Goal: Task Accomplishment & Management: Manage account settings

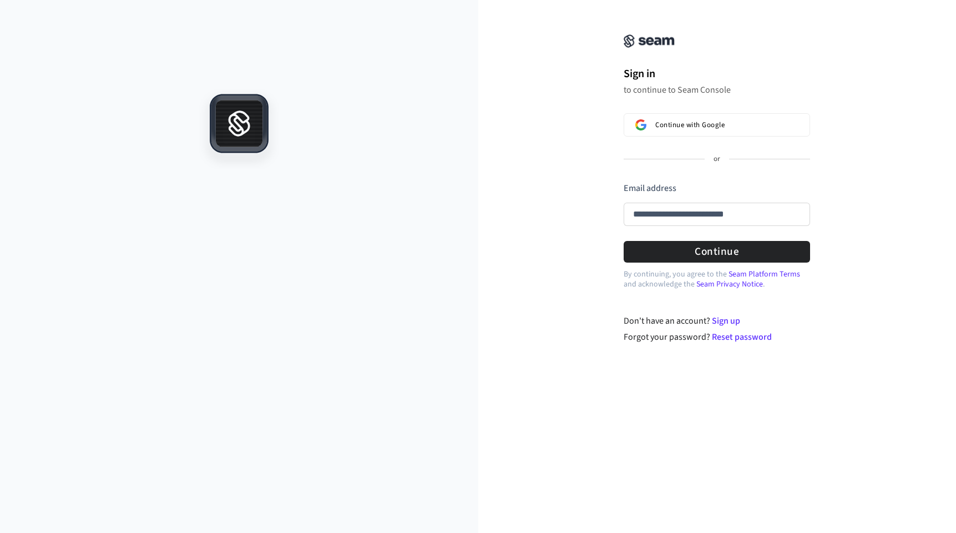
click at [623, 182] on button "submit" at bounding box center [623, 182] width 0 height 0
type input "**********"
